Goal: Task Accomplishment & Management: Use online tool/utility

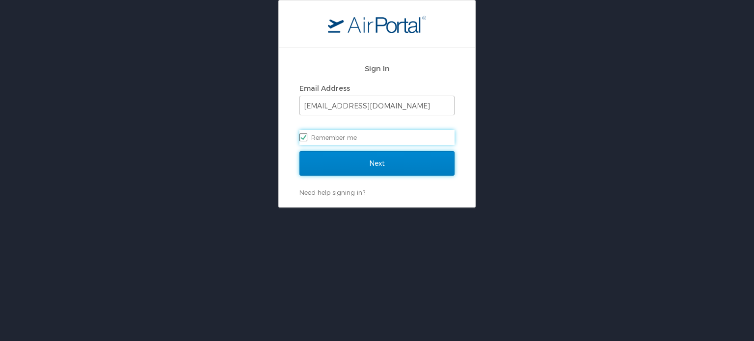
click at [343, 169] on input "Next" at bounding box center [376, 163] width 155 height 25
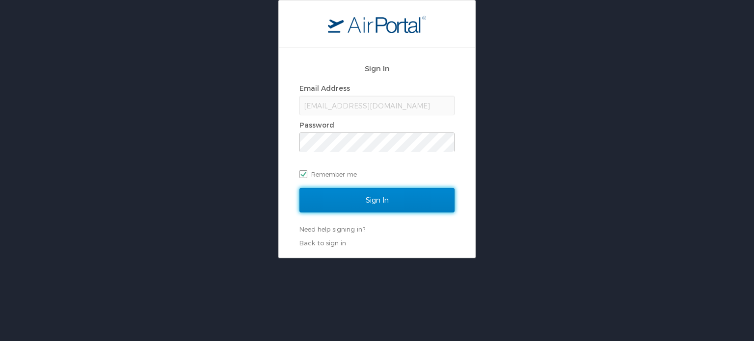
click at [342, 192] on input "Sign In" at bounding box center [376, 200] width 155 height 25
